Goal: Information Seeking & Learning: Learn about a topic

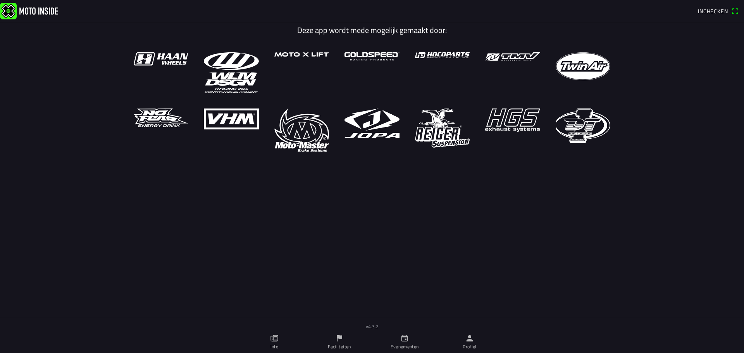
click at [403, 337] on icon "calendar" at bounding box center [405, 338] width 7 height 7
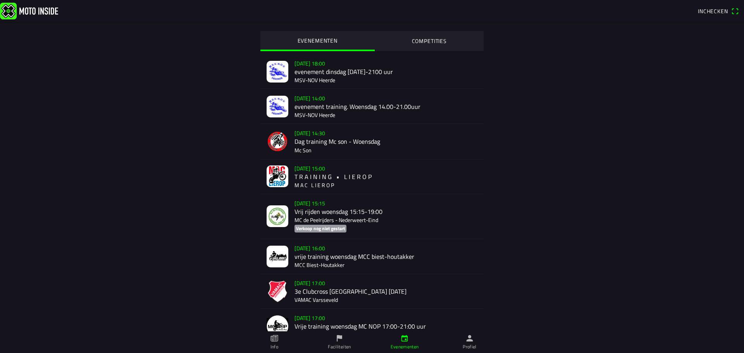
click at [428, 36] on button "COMPETITIES" at bounding box center [429, 40] width 109 height 19
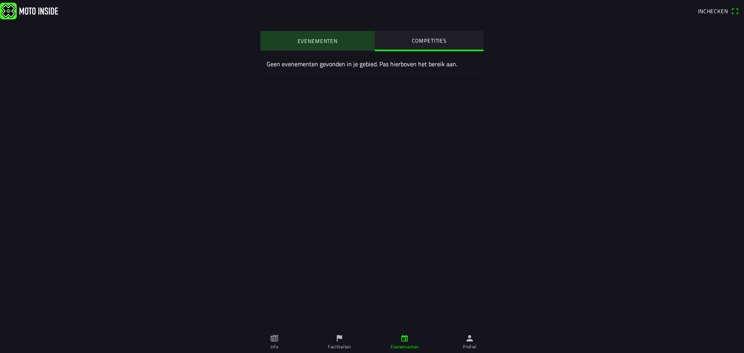
click at [0, 0] on slot "EVENEMENTEN" at bounding box center [0, 0] width 0 height 0
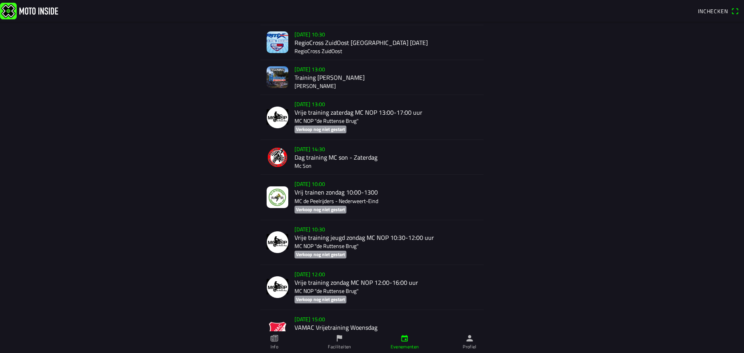
scroll to position [532, 0]
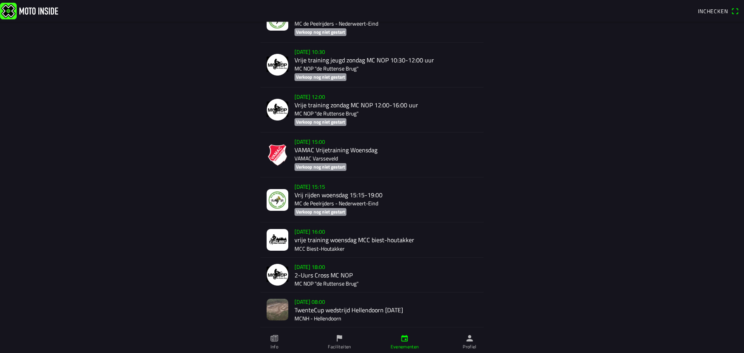
click at [578, 264] on div "EVENEMENTEN COMPETITIES [DATE] 18:00 evenement dinsdag [DATE]-2100 uur MSV-NOV …" at bounding box center [372, 105] width 496 height 1231
click at [331, 313] on div "[DATE] 08:00 TwenteCup wedstrijd Hellendoorn [DATE] MCNH - Hellendoorn" at bounding box center [386, 310] width 183 height 35
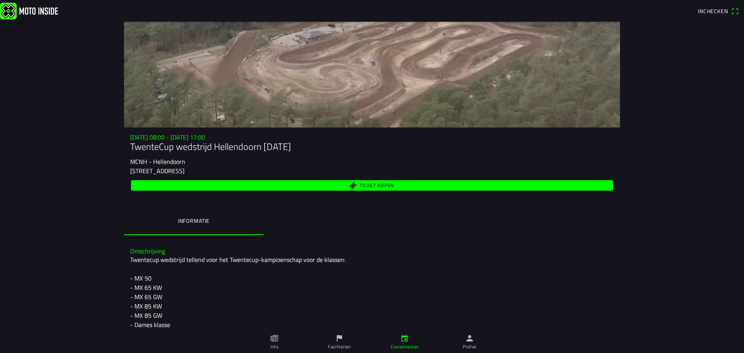
click at [390, 64] on div at bounding box center [372, 75] width 496 height 106
click at [378, 67] on div at bounding box center [372, 75] width 496 height 106
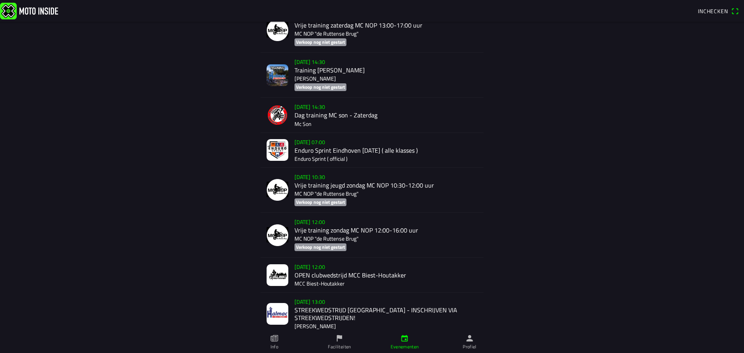
scroll to position [1489, 0]
